Goal: Task Accomplishment & Management: Complete application form

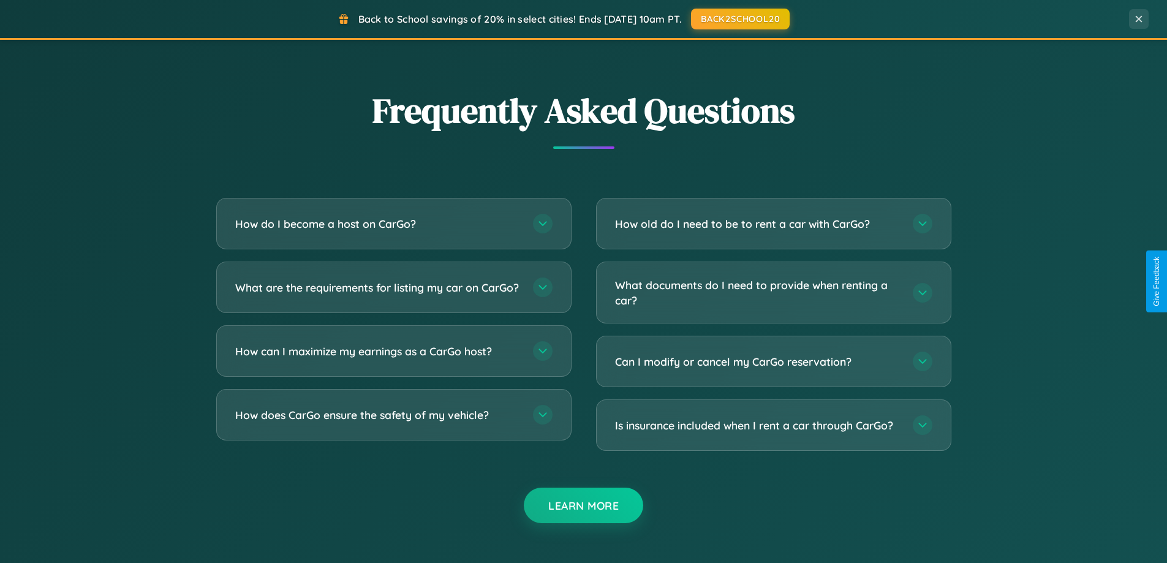
scroll to position [2358, 0]
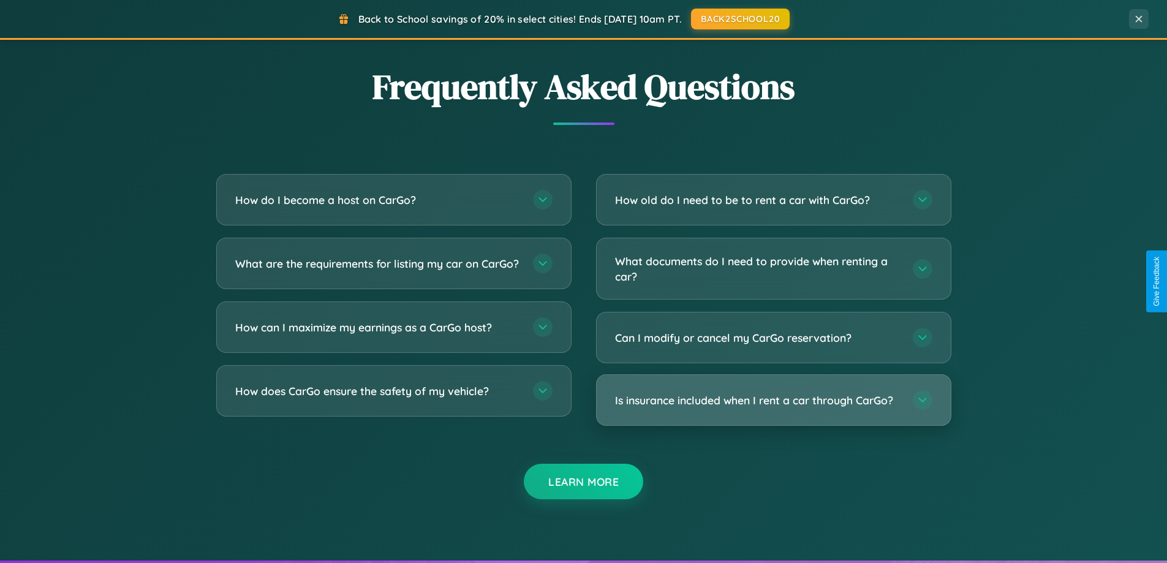
click at [773, 400] on h3 "Is insurance included when I rent a car through CarGo?" at bounding box center [758, 400] width 286 height 15
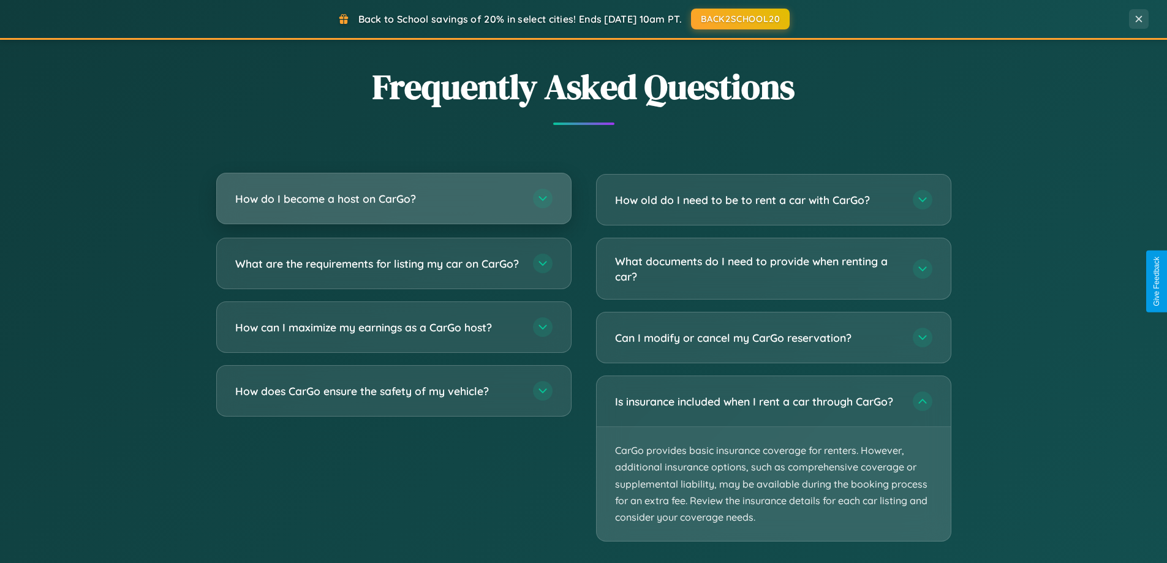
click at [393, 199] on h3 "How do I become a host on CarGo?" at bounding box center [378, 198] width 286 height 15
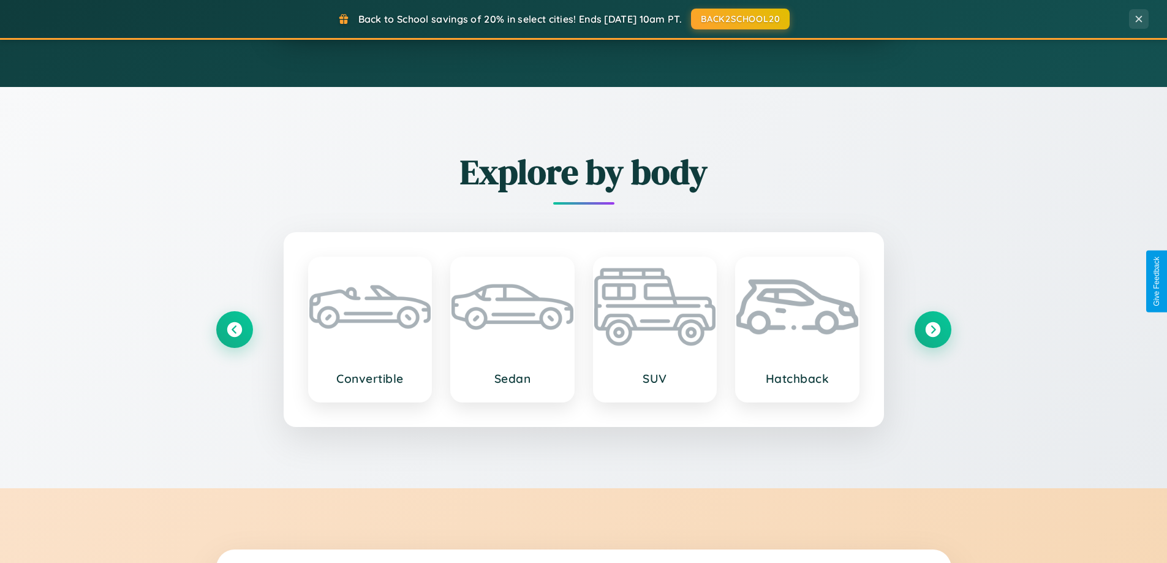
scroll to position [528, 0]
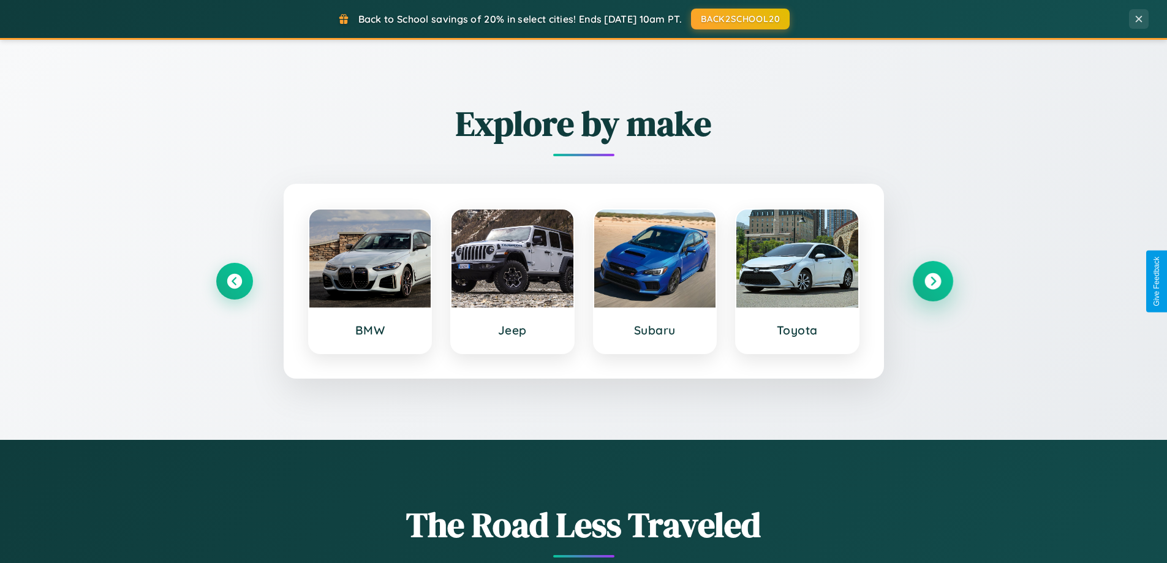
click at [933, 281] on icon at bounding box center [933, 281] width 17 height 17
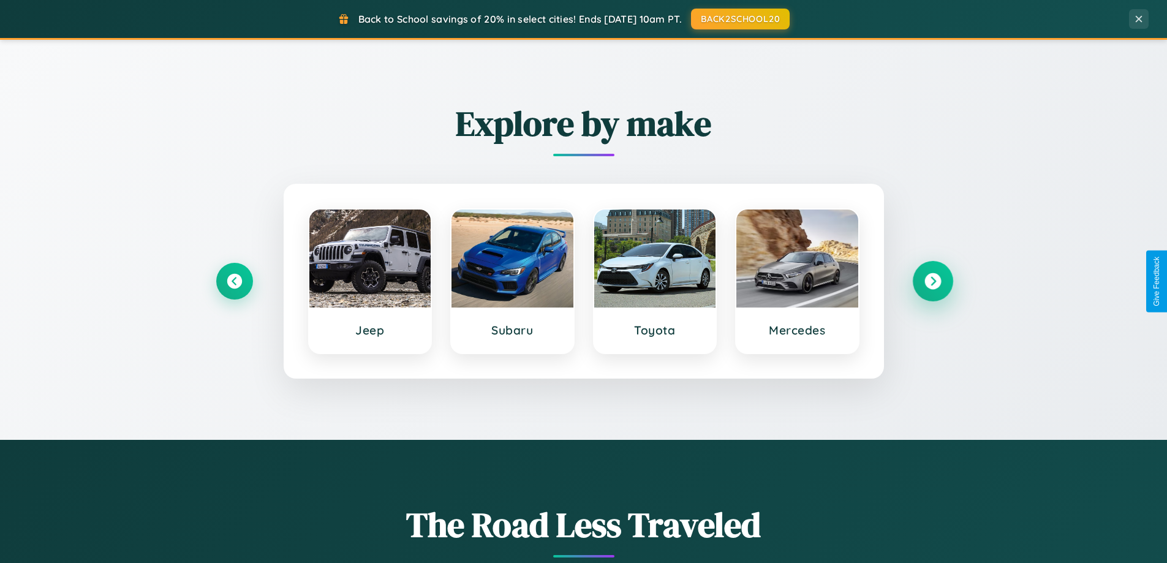
click at [933, 281] on icon at bounding box center [933, 281] width 17 height 17
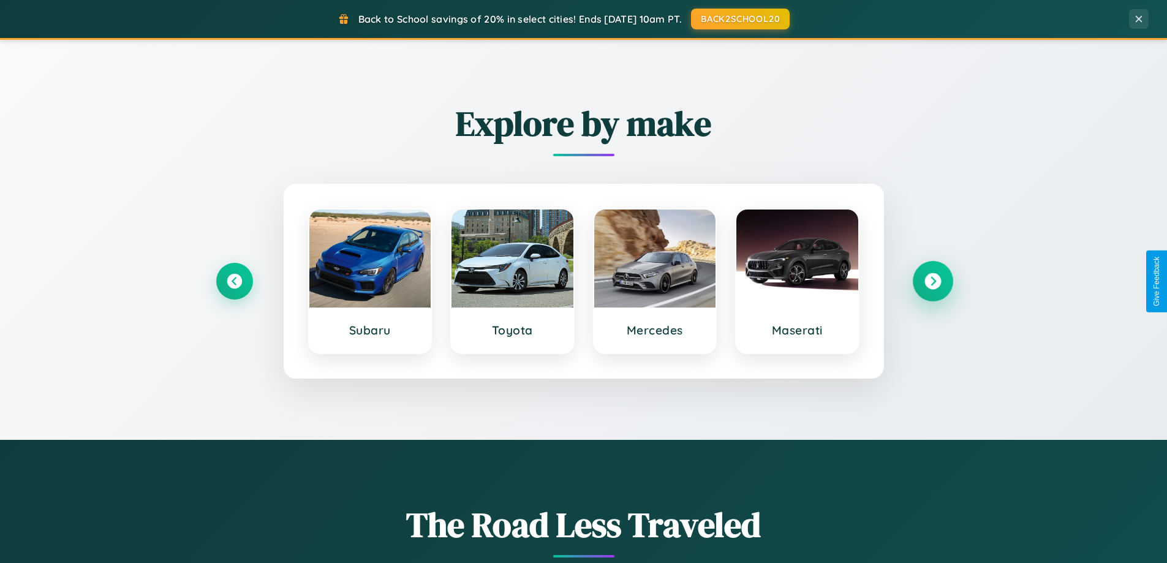
click at [933, 281] on icon at bounding box center [933, 281] width 17 height 17
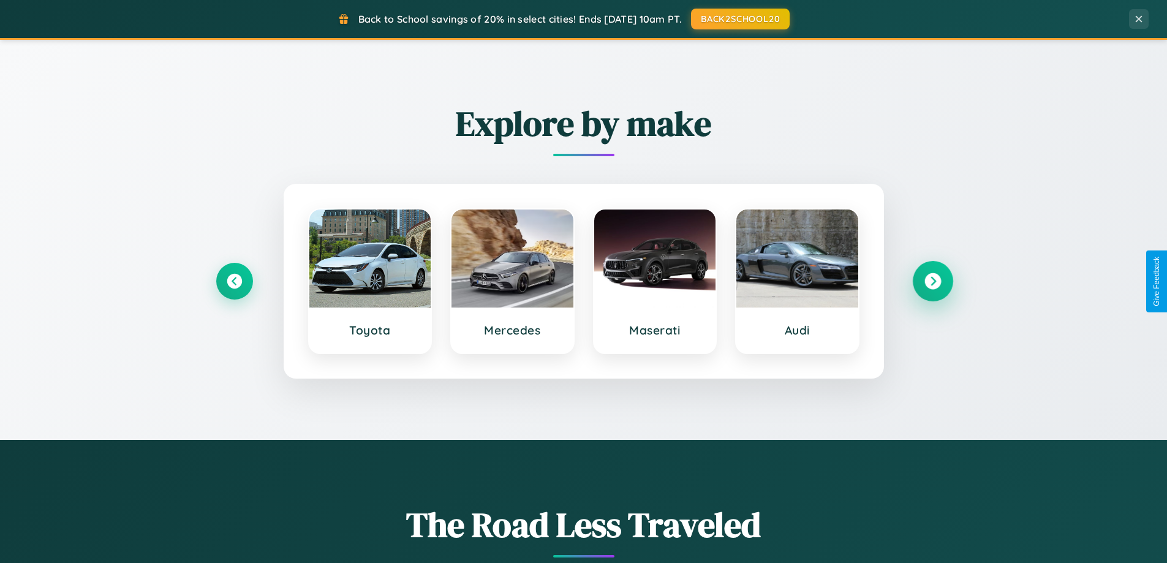
click at [933, 281] on icon at bounding box center [933, 281] width 17 height 17
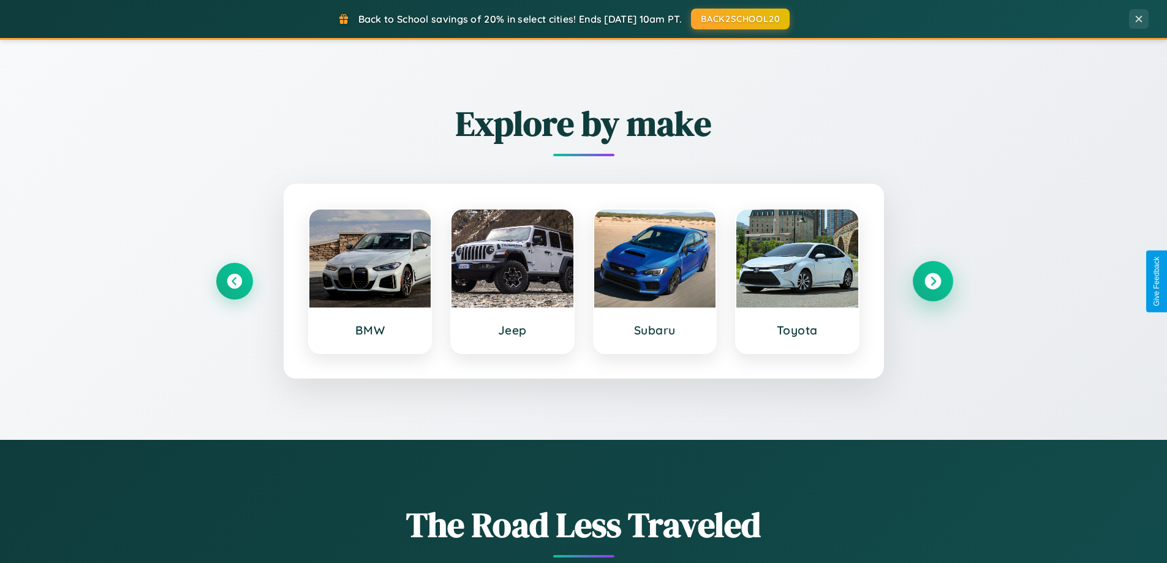
click at [933, 281] on icon at bounding box center [933, 281] width 17 height 17
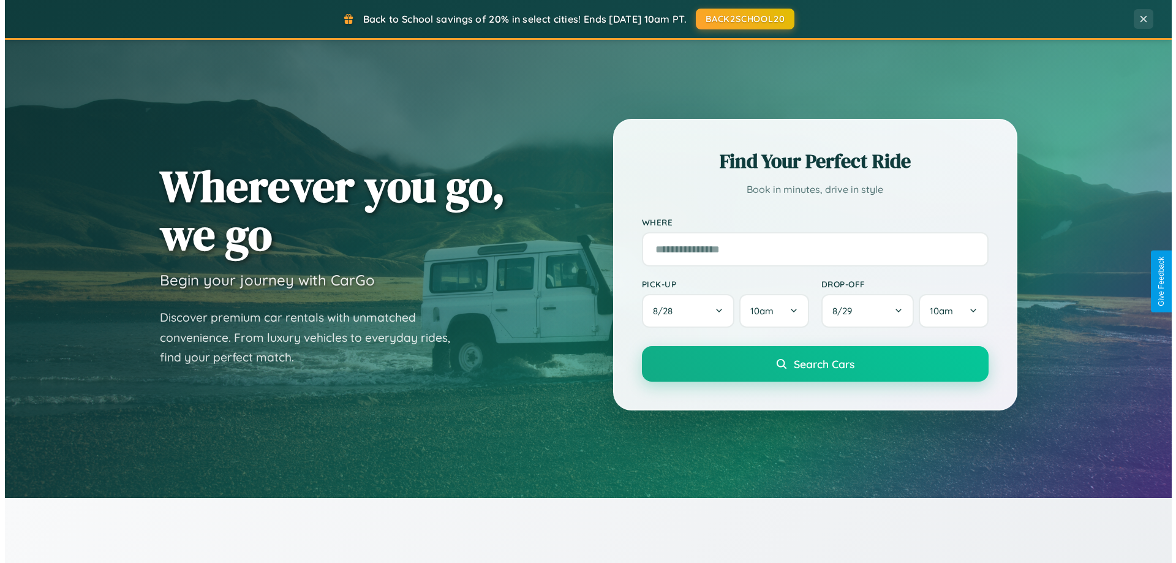
scroll to position [0, 0]
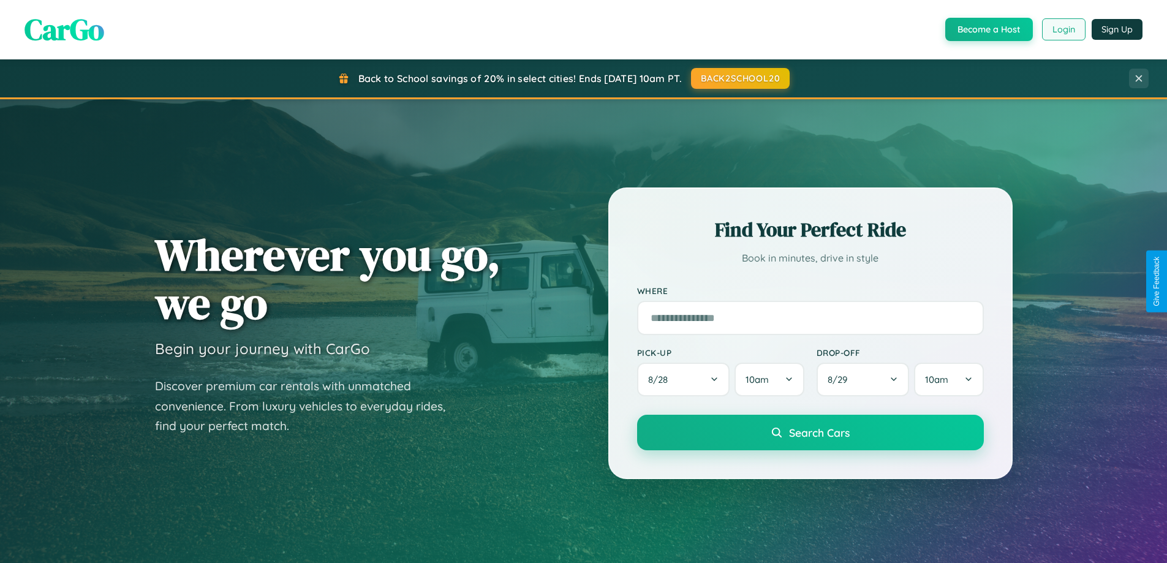
click at [1063, 29] on button "Login" at bounding box center [1064, 29] width 44 height 22
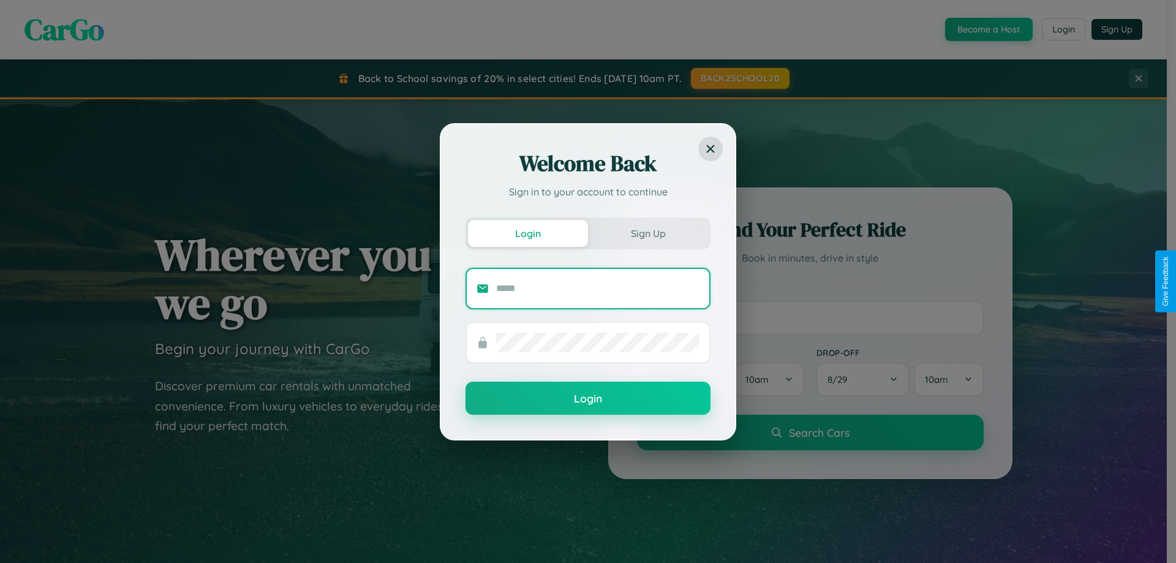
click at [598, 288] on input "text" at bounding box center [597, 289] width 203 height 20
type input "**********"
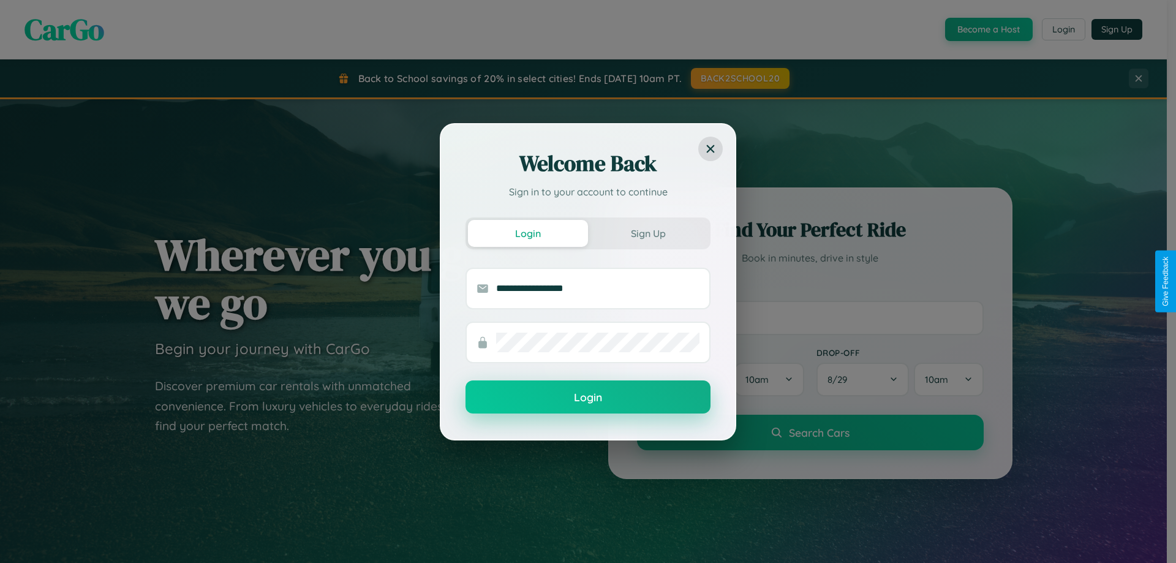
click at [588, 398] on button "Login" at bounding box center [588, 396] width 245 height 33
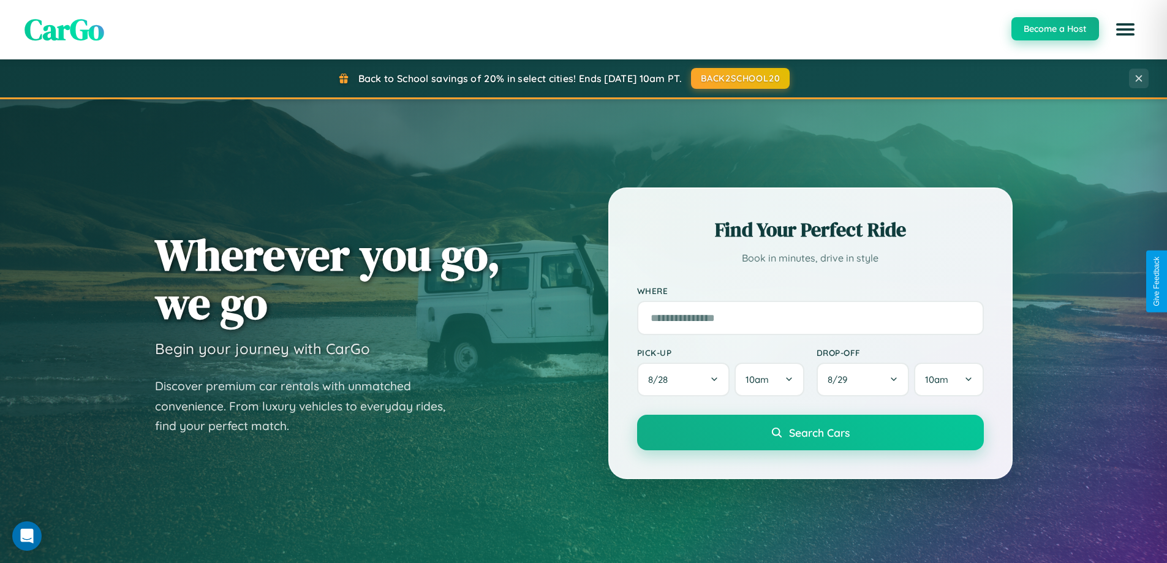
click at [1054, 29] on button "Become a Host" at bounding box center [1056, 28] width 88 height 23
